Goal: Information Seeking & Learning: Learn about a topic

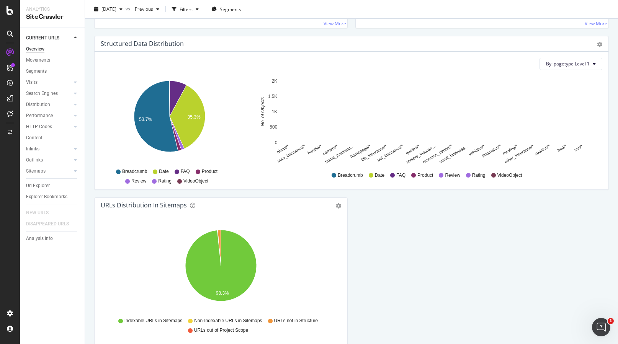
scroll to position [724, 0]
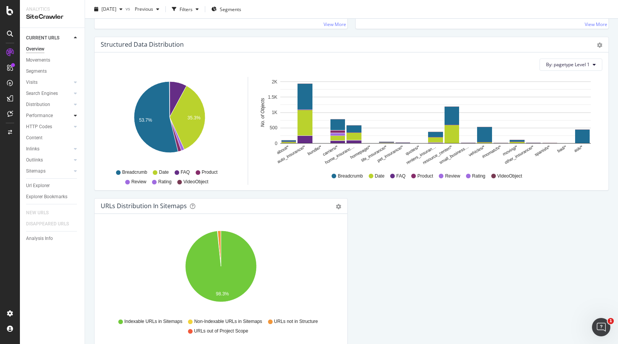
click at [77, 116] on icon at bounding box center [75, 115] width 3 height 5
click at [75, 83] on icon at bounding box center [75, 82] width 3 height 5
click at [75, 94] on icon at bounding box center [75, 93] width 3 height 5
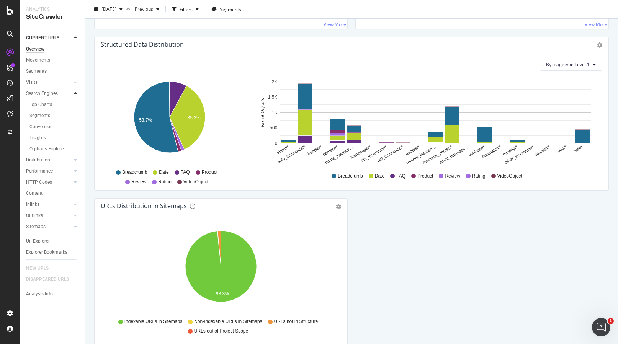
click at [77, 93] on div at bounding box center [76, 94] width 8 height 8
click at [75, 106] on icon at bounding box center [75, 104] width 3 height 5
click at [73, 116] on div at bounding box center [76, 116] width 8 height 8
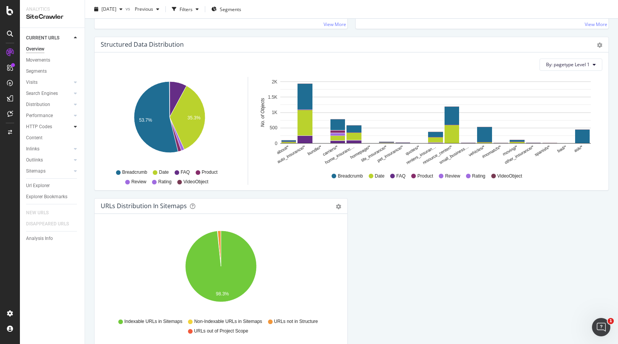
click at [74, 126] on div at bounding box center [76, 127] width 8 height 8
click at [77, 150] on div at bounding box center [76, 149] width 8 height 8
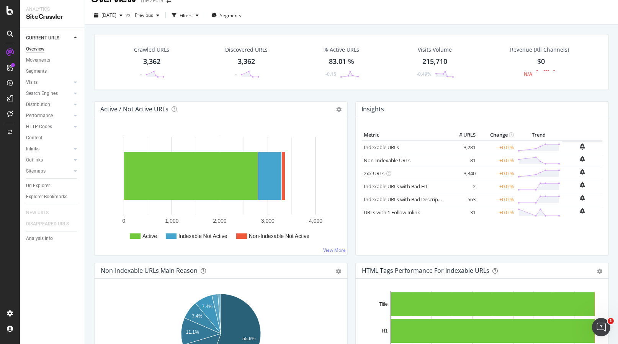
scroll to position [0, 0]
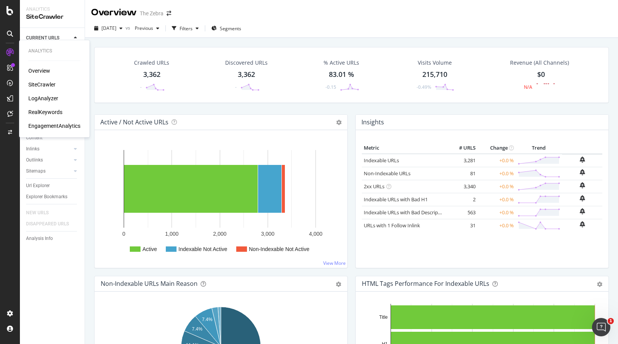
click at [35, 83] on div "SiteCrawler" at bounding box center [41, 85] width 27 height 8
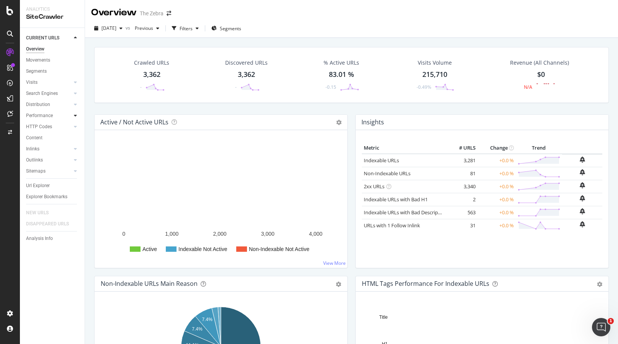
click at [75, 117] on icon at bounding box center [75, 115] width 3 height 5
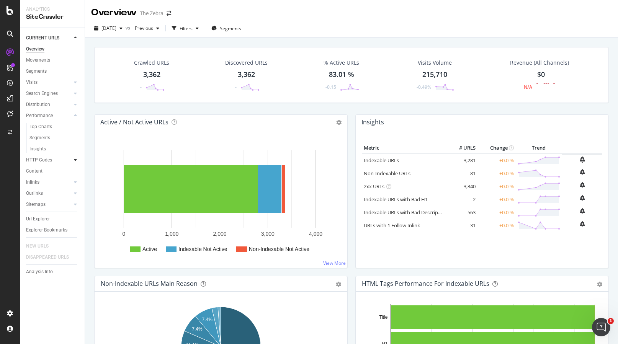
click at [76, 161] on icon at bounding box center [75, 160] width 3 height 5
click at [76, 161] on div at bounding box center [76, 160] width 8 height 8
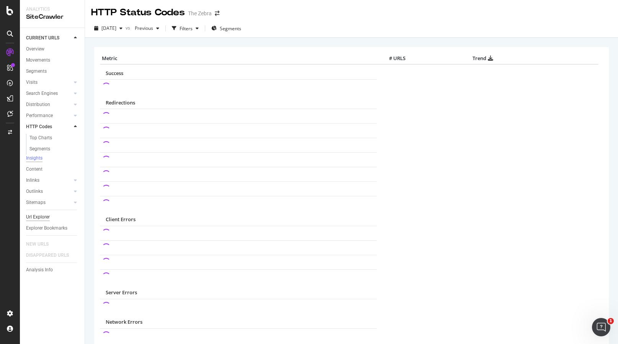
click at [36, 221] on div "Url Explorer" at bounding box center [38, 217] width 24 height 8
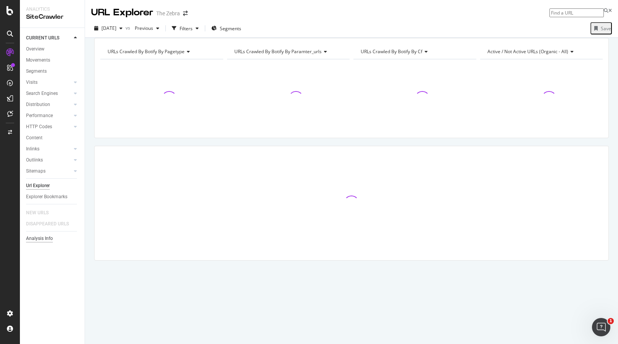
click at [34, 238] on div "Analysis Info" at bounding box center [39, 239] width 27 height 8
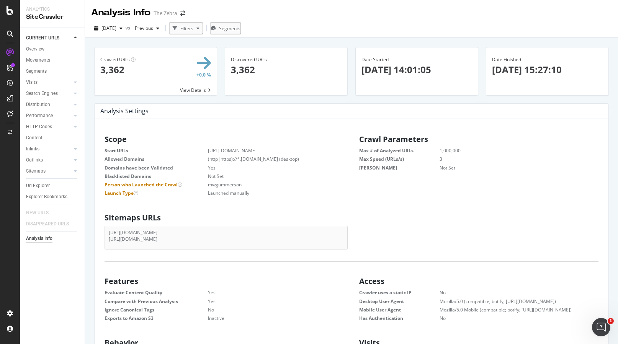
click at [138, 65] on span at bounding box center [156, 72] width 122 height 48
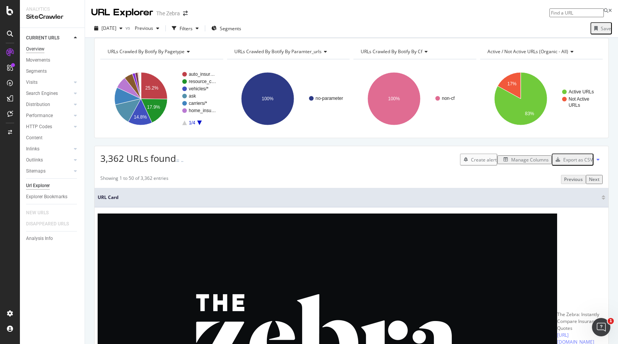
click at [42, 51] on div "Overview" at bounding box center [35, 49] width 18 height 8
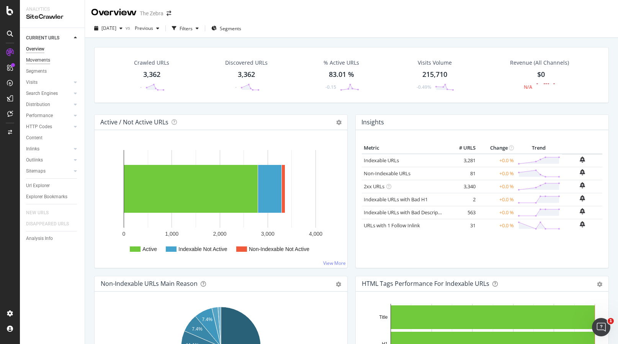
click at [45, 63] on div "Movements" at bounding box center [38, 60] width 24 height 8
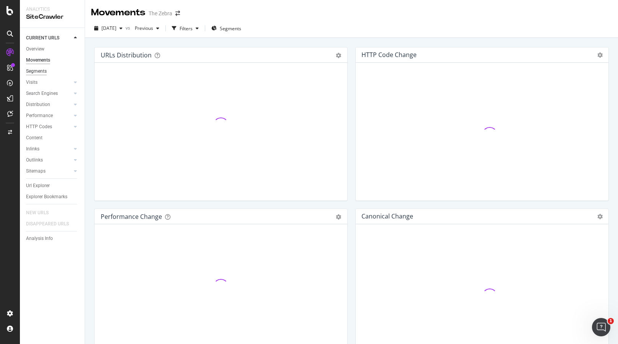
click at [45, 72] on div "Segments" at bounding box center [36, 71] width 21 height 8
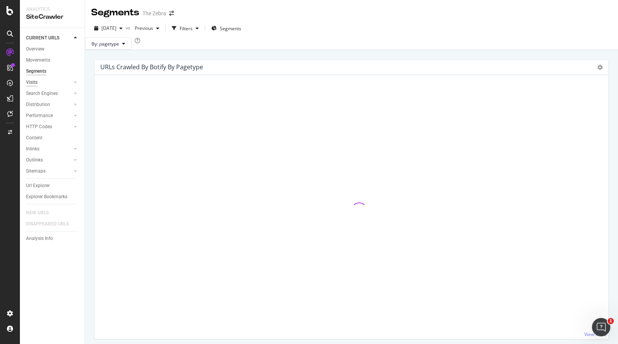
click at [37, 83] on div "Visits" at bounding box center [31, 83] width 11 height 8
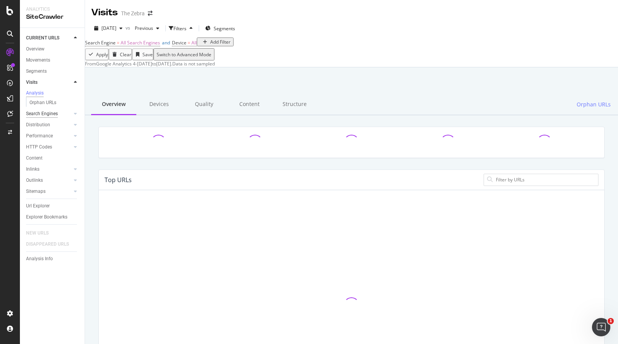
click at [47, 116] on div "Search Engines" at bounding box center [42, 114] width 32 height 8
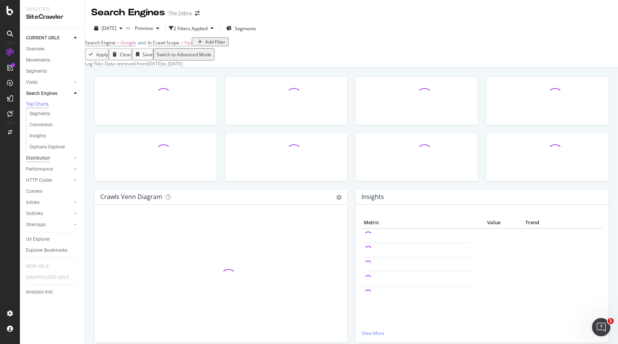
click at [41, 162] on div "Distribution" at bounding box center [38, 158] width 24 height 8
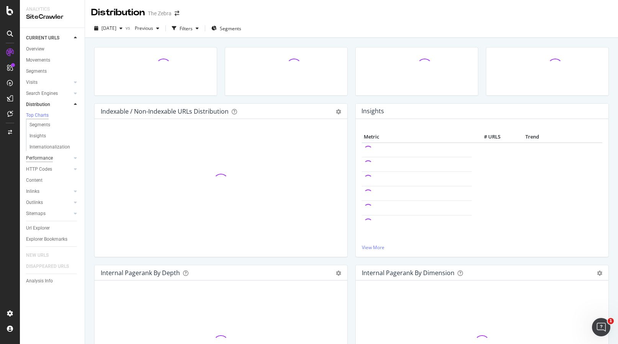
click at [43, 160] on div "Performance" at bounding box center [39, 158] width 27 height 8
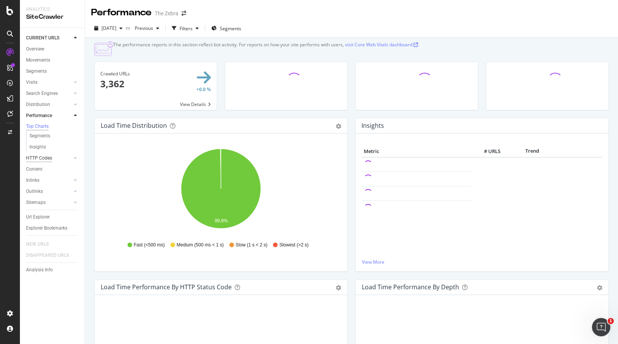
click at [44, 162] on div "HTTP Codes" at bounding box center [39, 158] width 26 height 8
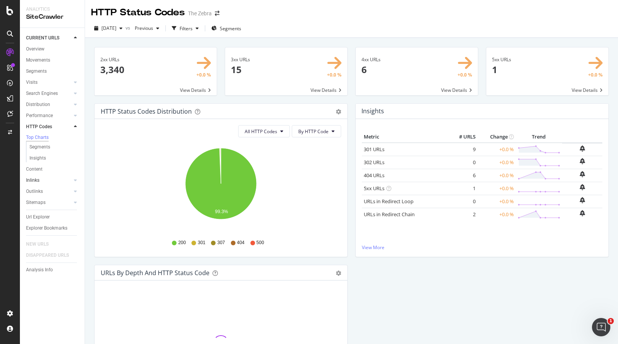
click at [49, 184] on link "Inlinks" at bounding box center [49, 181] width 46 height 8
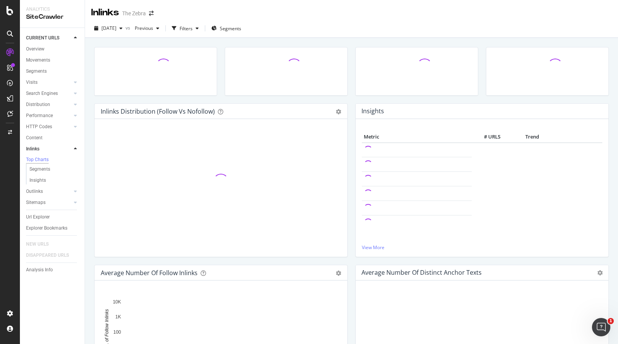
click at [51, 189] on div "Outlinks" at bounding box center [55, 191] width 59 height 11
click at [54, 195] on link "Outlinks" at bounding box center [49, 192] width 46 height 8
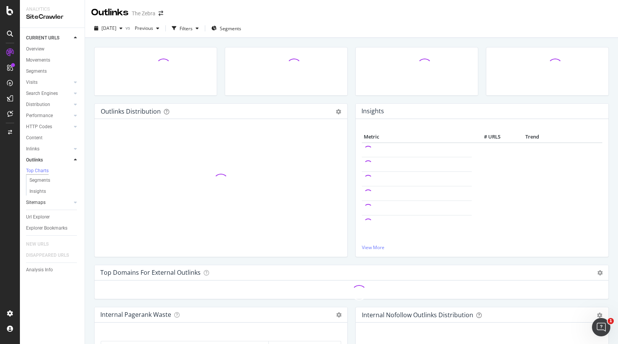
click at [56, 205] on link "Sitemaps" at bounding box center [49, 203] width 46 height 8
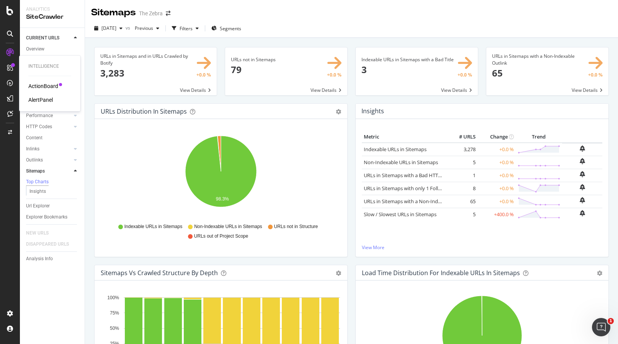
click at [40, 83] on div "ActionBoard" at bounding box center [43, 86] width 30 height 8
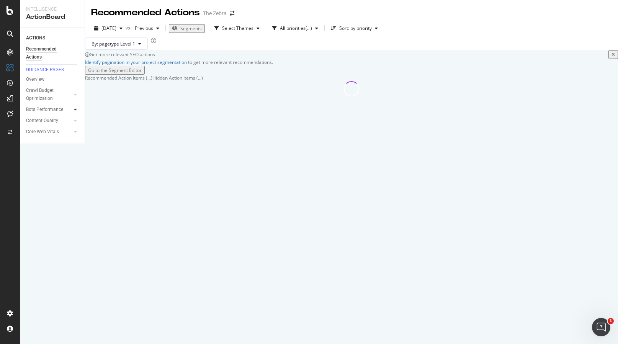
click at [75, 111] on icon at bounding box center [75, 109] width 3 height 5
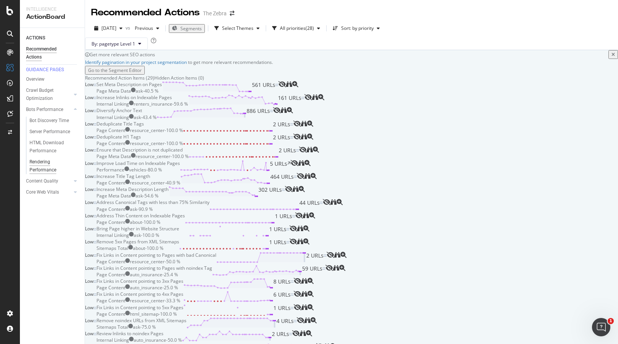
click at [43, 170] on div "Rendering Performance" at bounding box center [50, 166] width 43 height 16
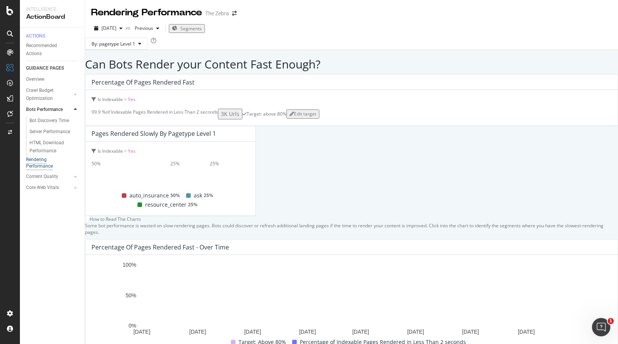
scroll to position [234, 0]
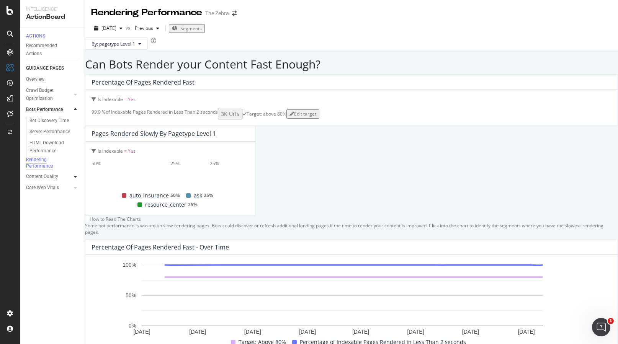
click at [75, 179] on icon at bounding box center [75, 177] width 3 height 5
click at [75, 179] on icon at bounding box center [75, 176] width 3 height 5
click at [73, 83] on div at bounding box center [76, 79] width 8 height 8
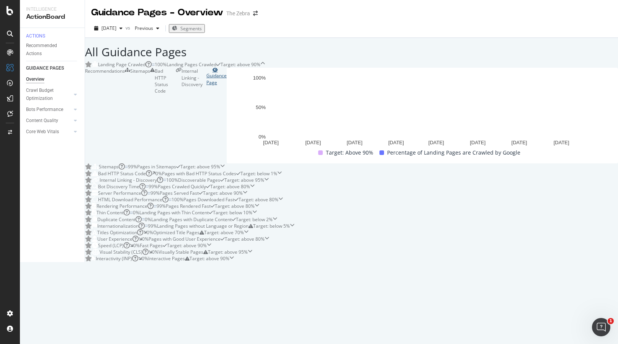
scroll to position [429, 0]
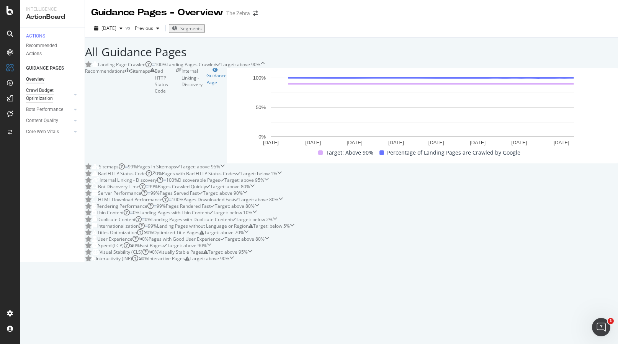
click at [49, 99] on div "Crawl Budget Optimization" at bounding box center [46, 95] width 40 height 16
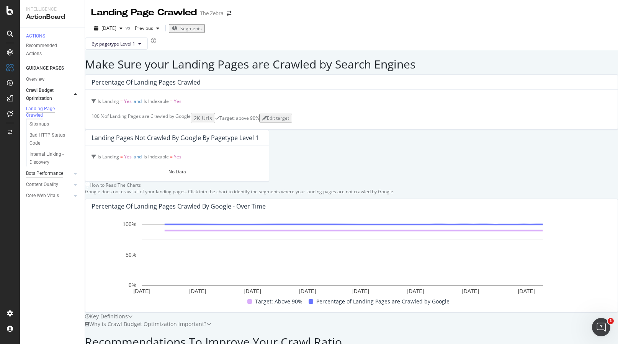
click at [56, 178] on div "Bots Performance" at bounding box center [44, 174] width 37 height 8
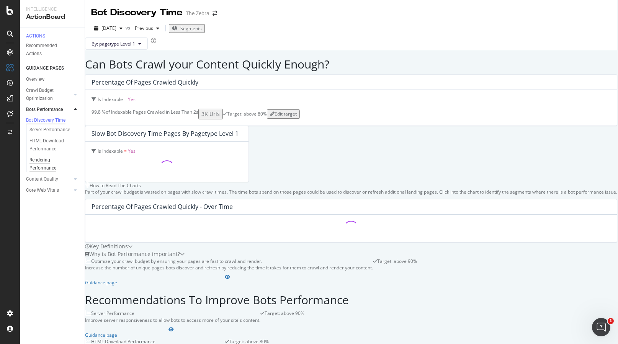
click at [47, 167] on div "Rendering Performance" at bounding box center [50, 164] width 43 height 16
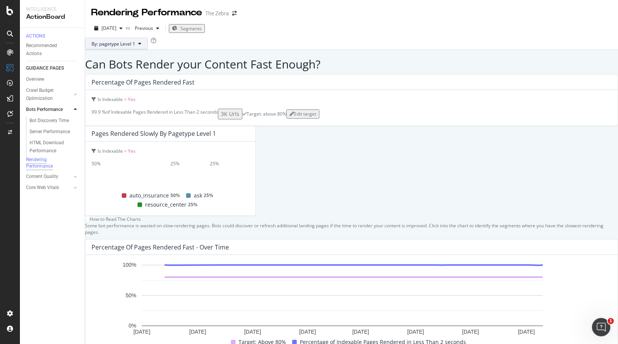
click at [148, 50] on button "By: pagetype Level 1" at bounding box center [116, 44] width 63 height 12
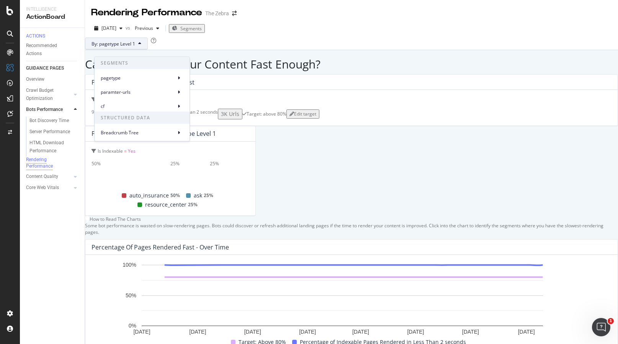
click at [214, 50] on div "By: pagetype Level 1" at bounding box center [351, 44] width 533 height 12
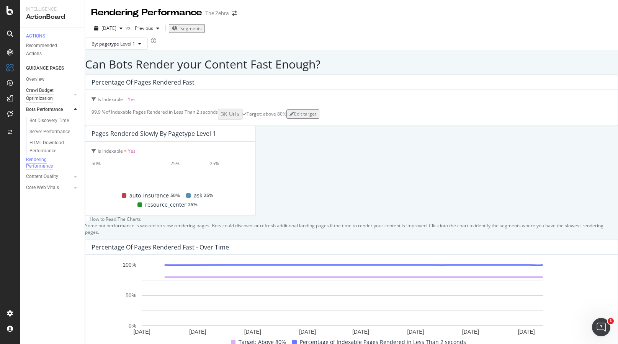
click at [38, 97] on div "Crawl Budget Optimization" at bounding box center [46, 95] width 40 height 16
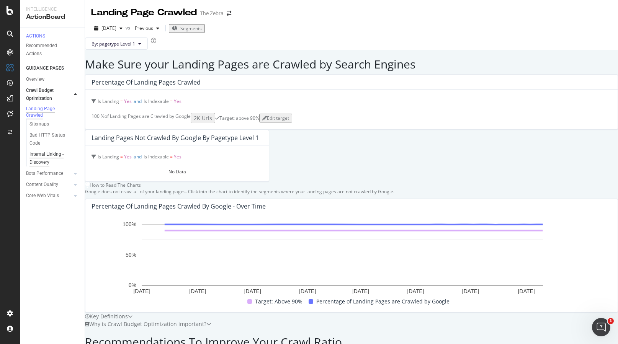
click at [33, 165] on div "Internal Linking - Discovery" at bounding box center [51, 159] width 44 height 16
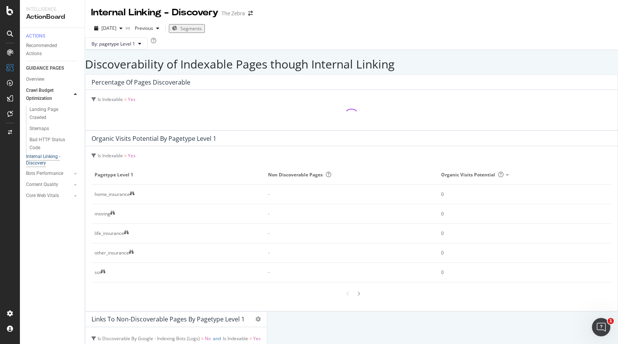
scroll to position [141, 0]
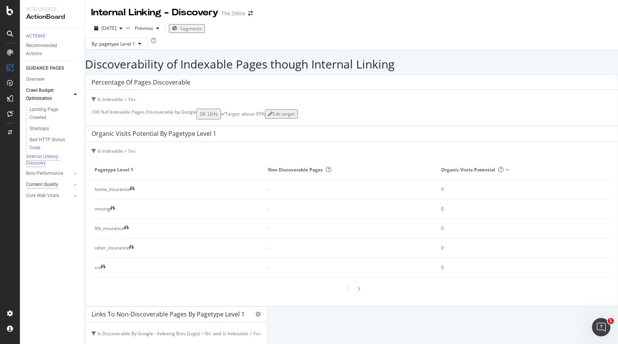
click at [50, 189] on div "Content Quality" at bounding box center [42, 185] width 32 height 8
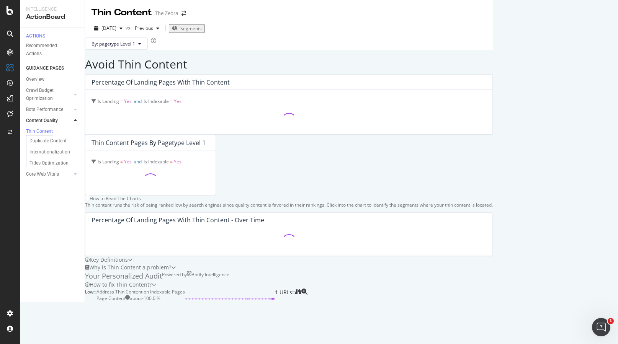
click at [51, 175] on div "Core Web Vitals" at bounding box center [55, 174] width 59 height 11
click at [52, 179] on div "Core Web Vitals" at bounding box center [42, 174] width 33 height 8
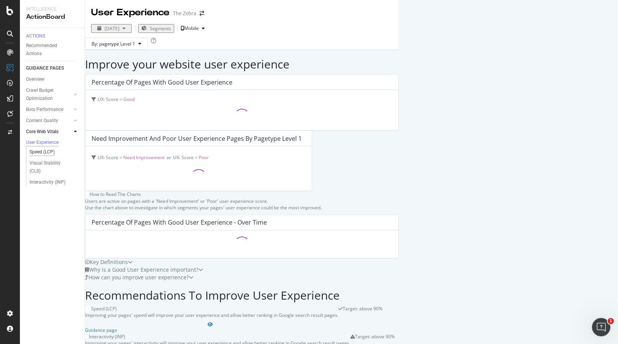
click at [41, 156] on div "Speed (LCP)" at bounding box center [41, 152] width 25 height 8
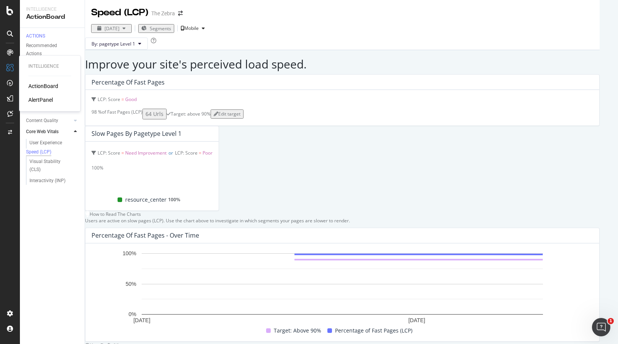
click at [34, 100] on div "AlertPanel" at bounding box center [40, 100] width 25 height 8
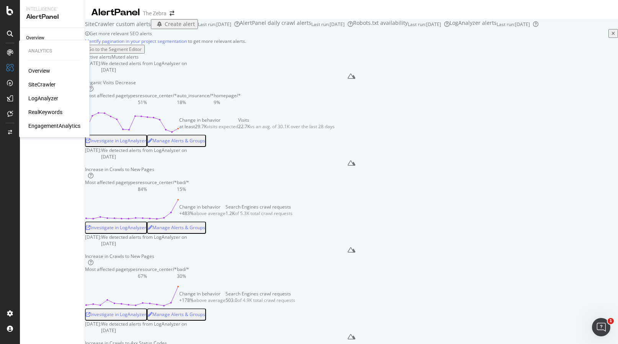
click at [39, 67] on div "Overview" at bounding box center [39, 71] width 22 height 8
